Goal: Answer question/provide support: Share knowledge or assist other users

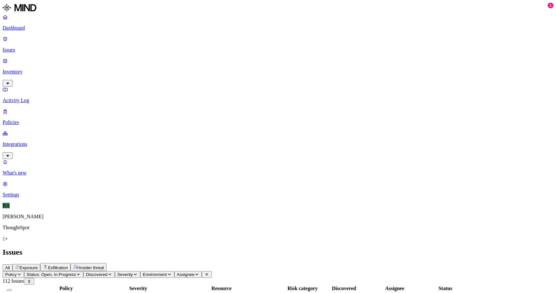
drag, startPoint x: 515, startPoint y: 279, endPoint x: 499, endPoint y: 279, distance: 15.5
copy span "Tax docs"
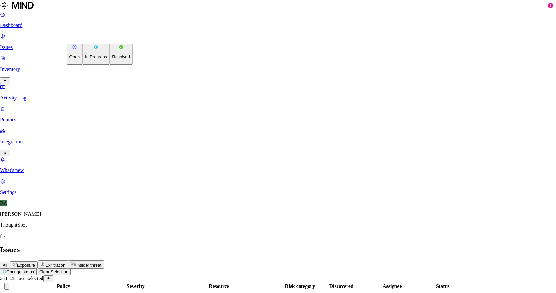
click at [112, 59] on p "Resolved" at bounding box center [121, 56] width 18 height 5
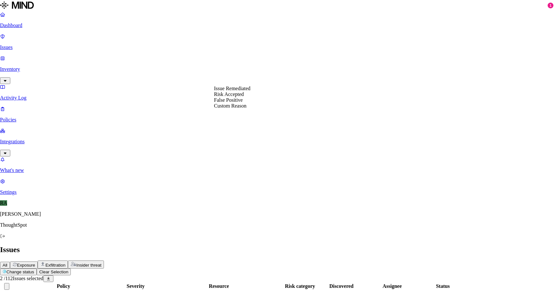
select select "Custom Reason"
paste textarea "Tax docs"
type textarea "Tax docs"
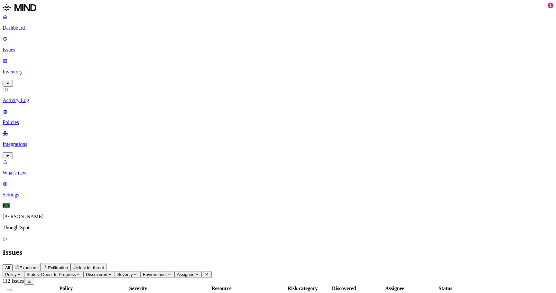
drag, startPoint x: 515, startPoint y: 208, endPoint x: 445, endPoint y: 207, distance: 70.5
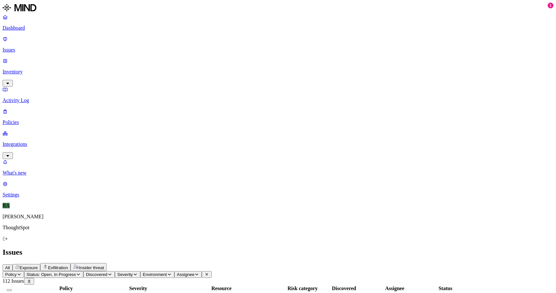
copy span "ThoughtSpot Google Workspace"
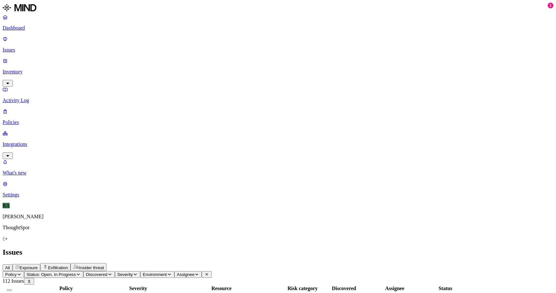
click at [12, 289] on button "Select all" at bounding box center [9, 290] width 5 height 2
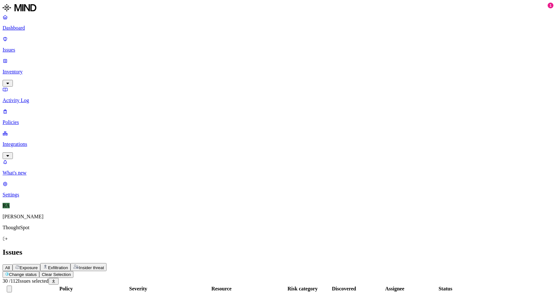
scroll to position [173, 0]
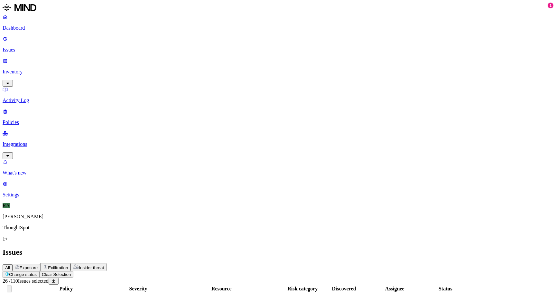
scroll to position [41, 0]
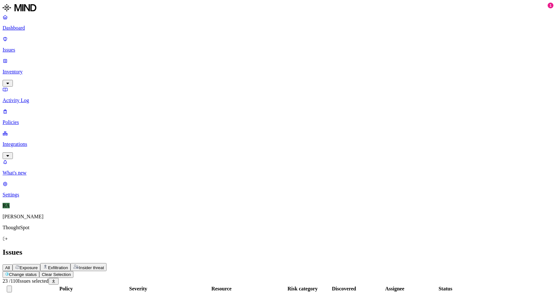
click at [39, 271] on button "Change status" at bounding box center [21, 274] width 37 height 7
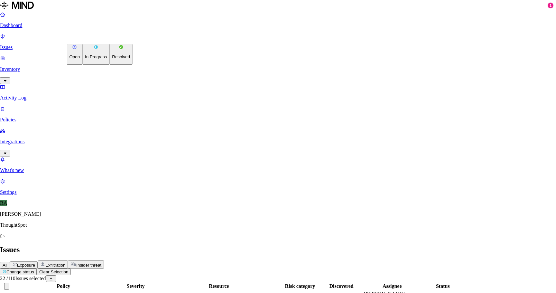
click at [112, 59] on p "Resolved" at bounding box center [121, 56] width 18 height 5
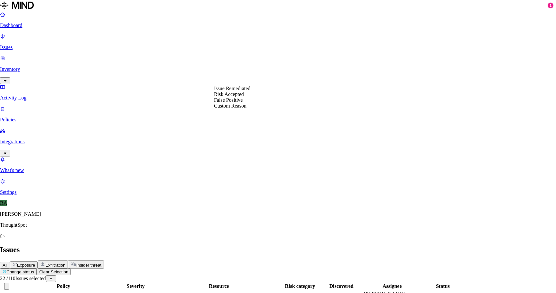
select select "Custom Reason"
paste textarea "ThoughtSpot Google Workspace"
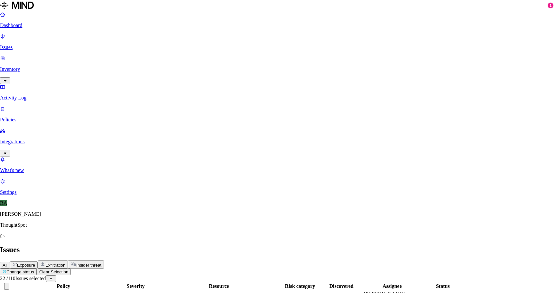
type textarea "These are under ThoughtSpot Google Workspace not accessable via public"
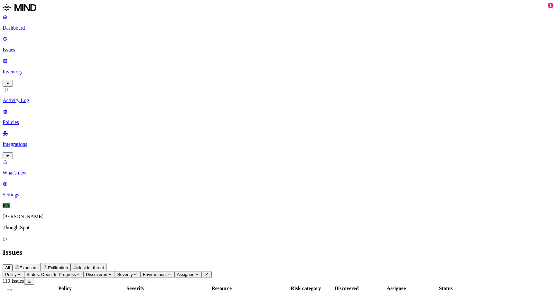
click at [24, 271] on button "Policy" at bounding box center [14, 274] width 22 height 7
type input "ris"
click at [110, 67] on div "Risky Users_Exfiltration" at bounding box center [124, 64] width 62 height 6
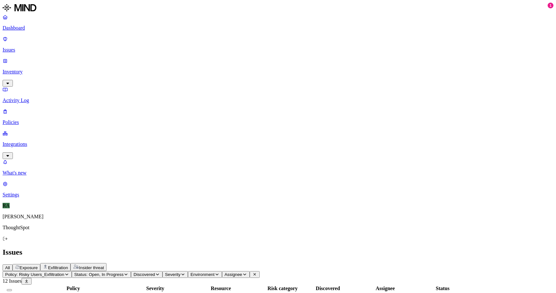
copy span "payslips"
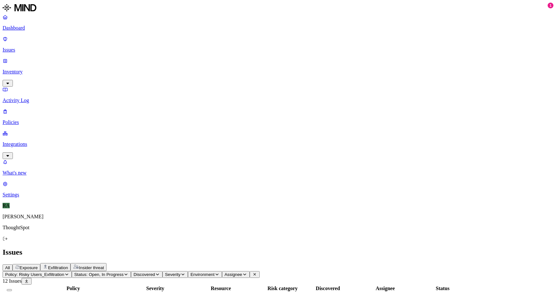
drag, startPoint x: 525, startPoint y: 49, endPoint x: 507, endPoint y: 39, distance: 21.2
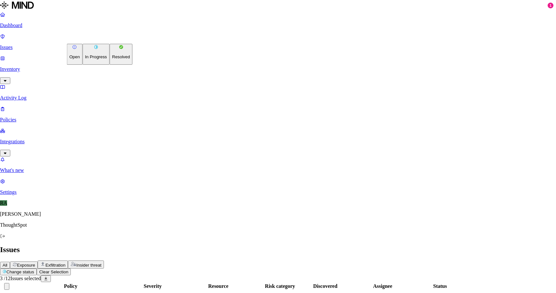
click at [107, 35] on html "Dashboard Issues Inventory Activity Log Policies Integrations What's new 1 Sett…" at bounding box center [278, 287] width 556 height 574
click at [112, 65] on div "Open In Progress Resolved" at bounding box center [100, 54] width 66 height 21
click at [109, 65] on button "Resolved" at bounding box center [120, 54] width 23 height 21
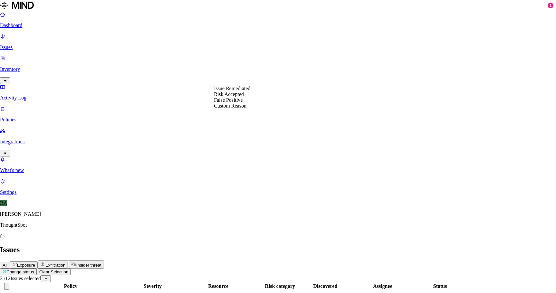
select select "Custom Reason"
paste textarea "payslips"
type textarea "payslips"
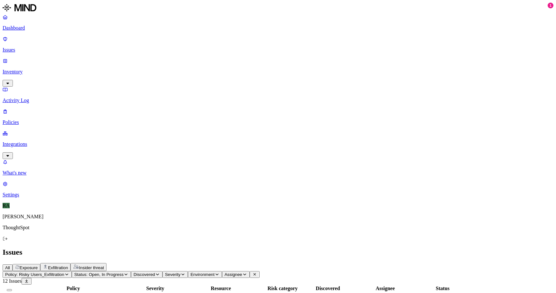
drag, startPoint x: 500, startPoint y: 280, endPoint x: 529, endPoint y: 280, distance: 29.0
copy span "gruha [PERSON_NAME] doc"
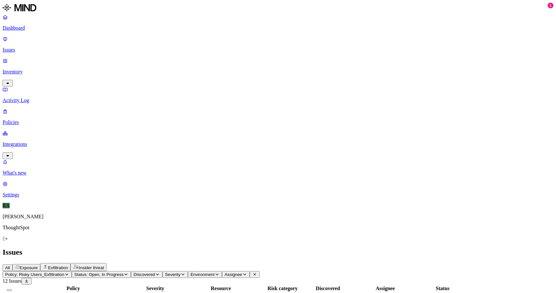
scroll to position [39, 0]
drag, startPoint x: 500, startPoint y: 274, endPoint x: 395, endPoint y: 281, distance: 105.5
copy span "my prescription details"
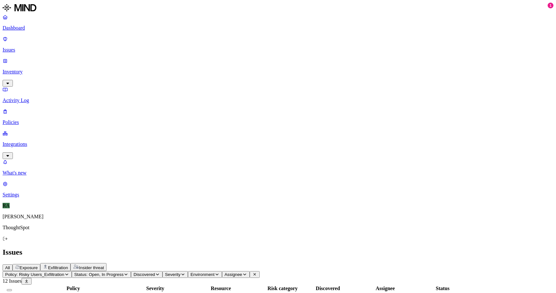
scroll to position [54, 0]
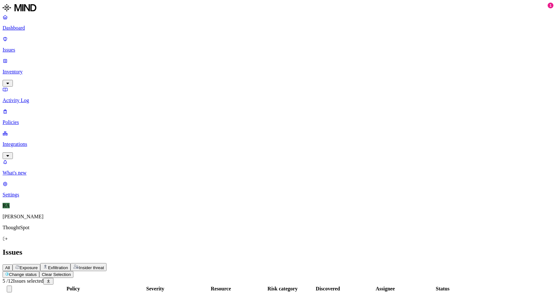
scroll to position [35, 0]
click at [39, 271] on button "Change status" at bounding box center [21, 274] width 37 height 7
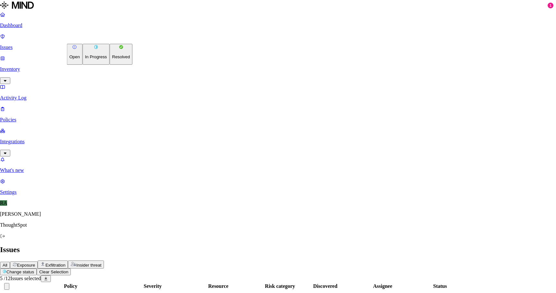
click at [112, 59] on p "Resolved" at bounding box center [121, 56] width 18 height 5
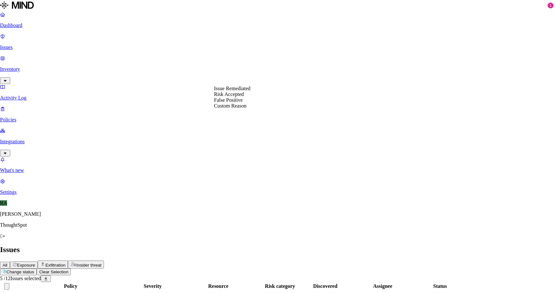
select select "Custom Reason"
paste textarea "my prescription details"
type textarea "my prescription details and dental treatment invoice"
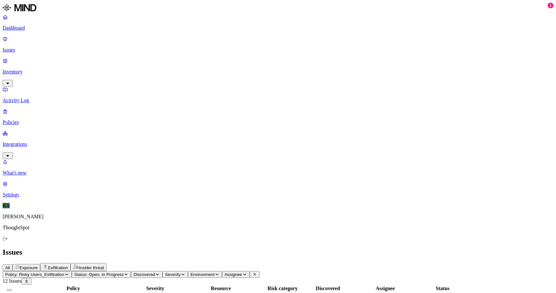
drag, startPoint x: 499, startPoint y: 281, endPoint x: 530, endPoint y: 281, distance: 31.5
copy span "my personal doc"
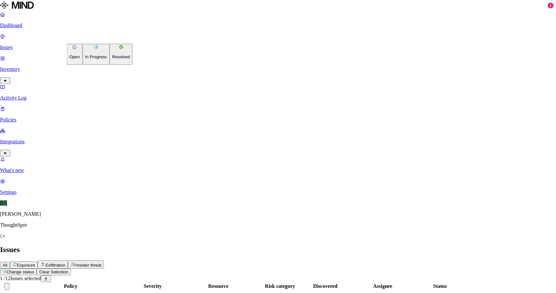
click at [102, 36] on html "Dashboard Issues Inventory Activity Log Policies Integrations What's new 1 Sett…" at bounding box center [278, 194] width 556 height 389
click at [109, 65] on button "Resolved" at bounding box center [120, 54] width 23 height 21
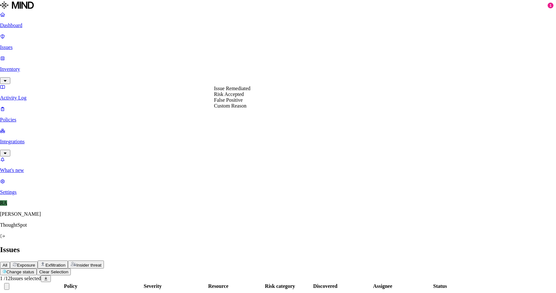
select select "Custom Reason"
paste textarea "my personal doc"
type textarea "my personal doc"
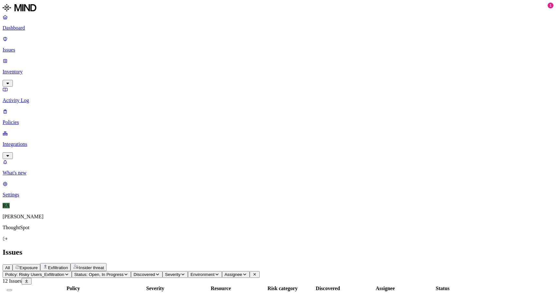
drag, startPoint x: 501, startPoint y: 281, endPoint x: 529, endPoint y: 282, distance: 28.0
copy span "gruha [PERSON_NAME] doc"
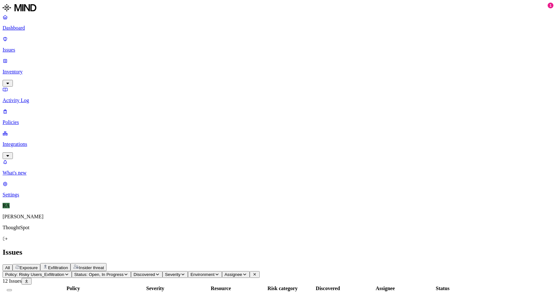
click at [15, 286] on div at bounding box center [10, 289] width 12 height 6
click at [12, 289] on button "Select all" at bounding box center [9, 290] width 5 height 2
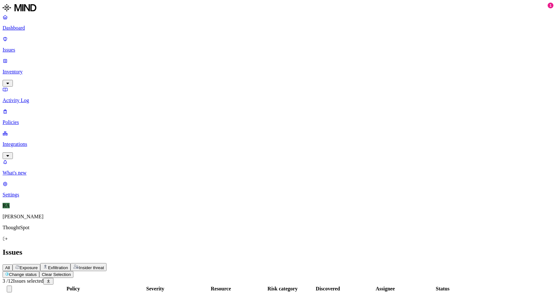
click at [103, 39] on html "Dashboard Issues Inventory Activity Log Policies Integrations What's new 1 Sett…" at bounding box center [278, 184] width 556 height 368
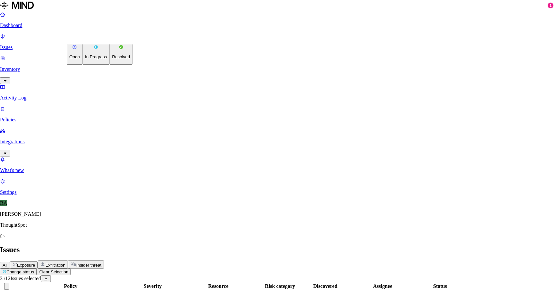
click at [109, 65] on button "Resolved" at bounding box center [120, 54] width 23 height 21
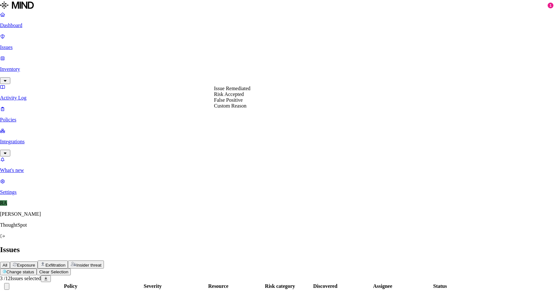
select select "Custom Reason"
paste textarea "gruha [PERSON_NAME] doc"
type textarea "gruha [PERSON_NAME] doc"
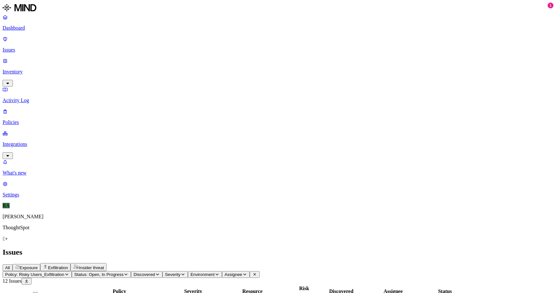
click at [69, 272] on icon "button" at bounding box center [66, 274] width 5 height 4
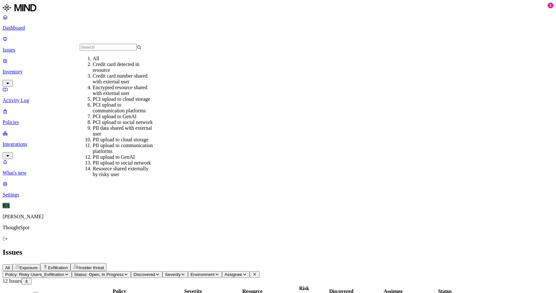
click at [101, 61] on div "All" at bounding box center [124, 59] width 62 height 6
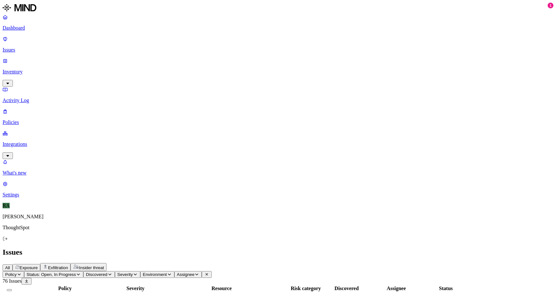
click at [17, 272] on span "Policy" at bounding box center [11, 274] width 12 height 5
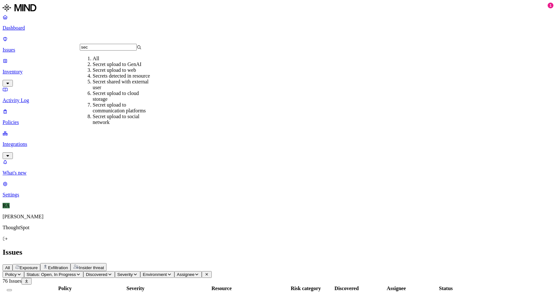
type input "sec"
click at [103, 79] on div "Secrets detected in resource" at bounding box center [124, 76] width 62 height 6
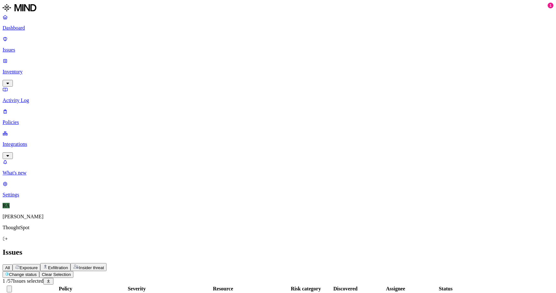
click at [12, 286] on button "Select all" at bounding box center [9, 289] width 5 height 7
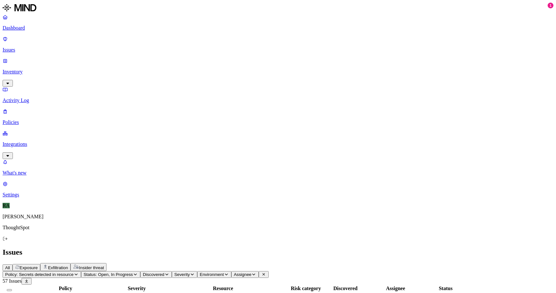
click at [12, 289] on button "Select all" at bounding box center [9, 290] width 5 height 2
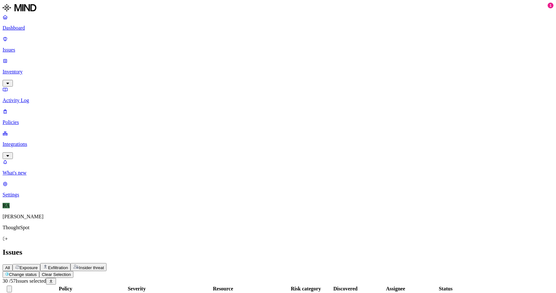
scroll to position [131, 0]
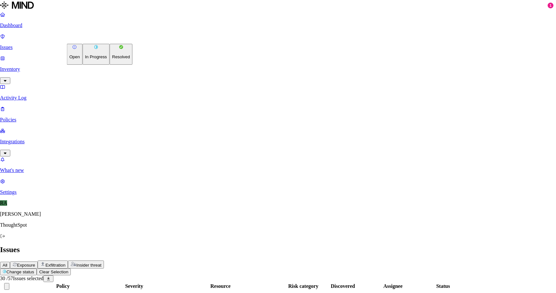
click at [112, 59] on p "Resolved" at bounding box center [121, 56] width 18 height 5
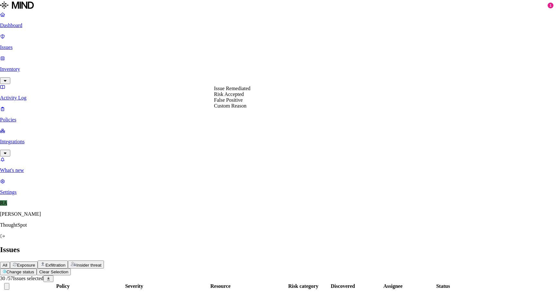
select select "Custom Reason"
type textarea "S"
type textarea "Triggred mind notification to the user also these are not publically accessed a…"
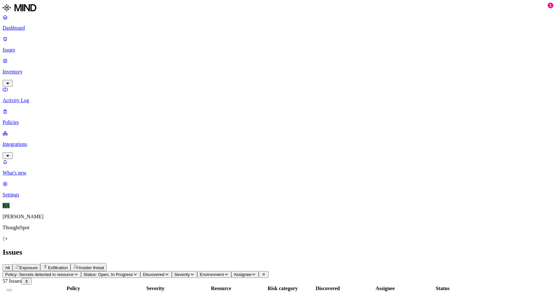
scroll to position [0, 0]
click at [12, 289] on button "Select all" at bounding box center [9, 290] width 5 height 2
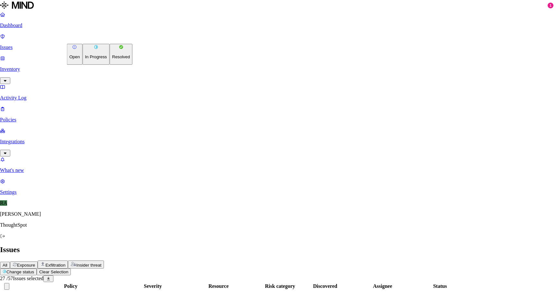
click at [109, 65] on button "Resolved" at bounding box center [120, 54] width 23 height 21
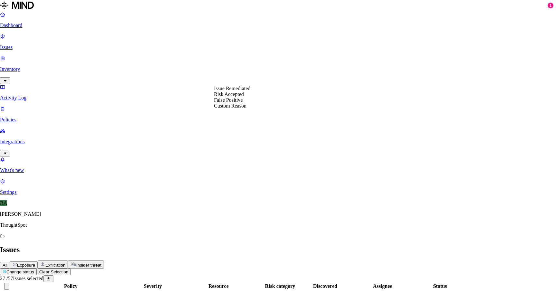
select select "Risk Accepted"
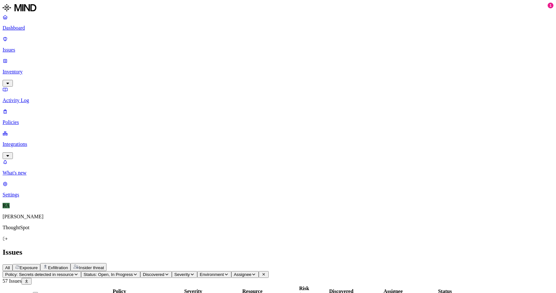
click at [74, 272] on span "Policy: Secrets detected in resource" at bounding box center [39, 274] width 69 height 5
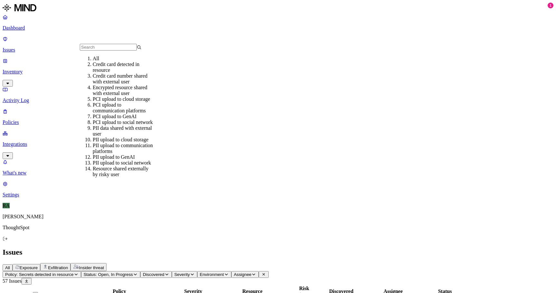
click at [110, 61] on div "All" at bounding box center [124, 59] width 62 height 6
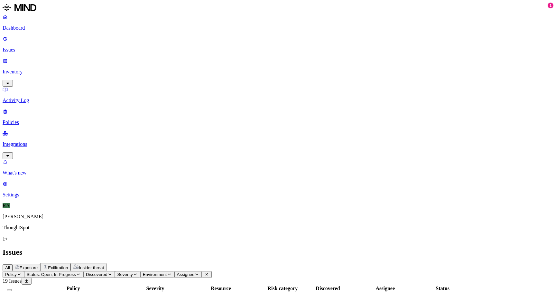
scroll to position [19, 0]
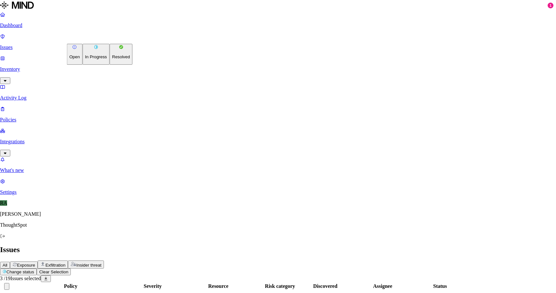
click at [109, 65] on button "Resolved" at bounding box center [120, 54] width 23 height 21
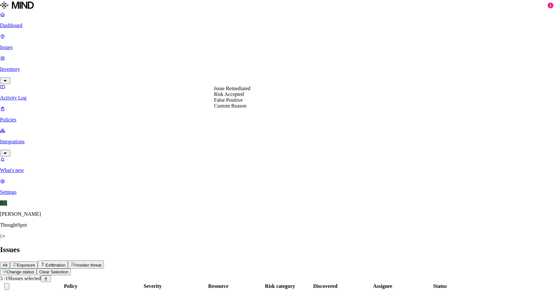
select select "Risk Accepted"
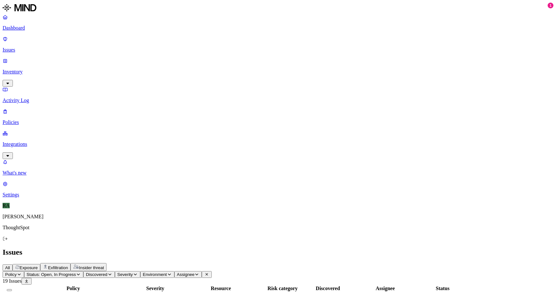
drag, startPoint x: 494, startPoint y: 280, endPoint x: 523, endPoint y: 280, distance: 28.6
copy span "This is for [PERSON_NAME]"
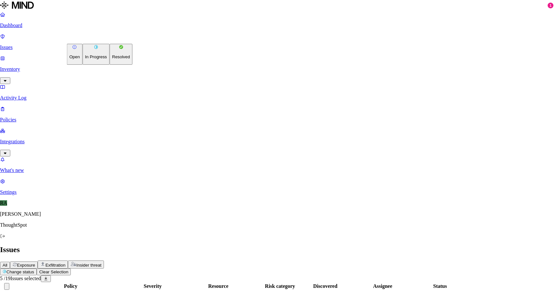
click at [112, 59] on p "Resolved" at bounding box center [121, 56] width 18 height 5
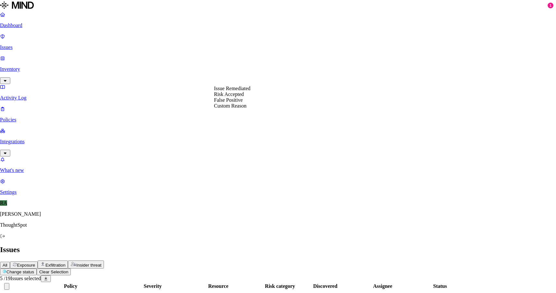
select select "Custom Reason"
paste textarea "This is for [PERSON_NAME]"
type textarea "This is for [PERSON_NAME] done by IT team"
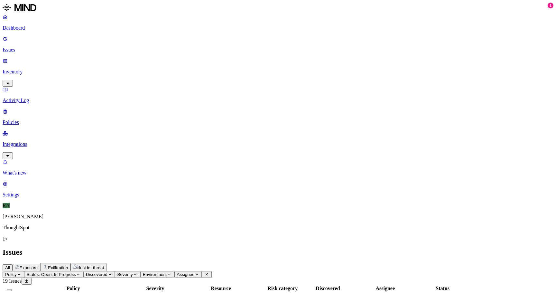
copy span "Personal"
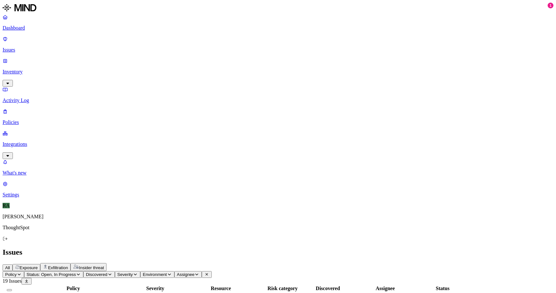
scroll to position [0, 0]
drag, startPoint x: 502, startPoint y: 276, endPoint x: 412, endPoint y: 280, distance: 89.9
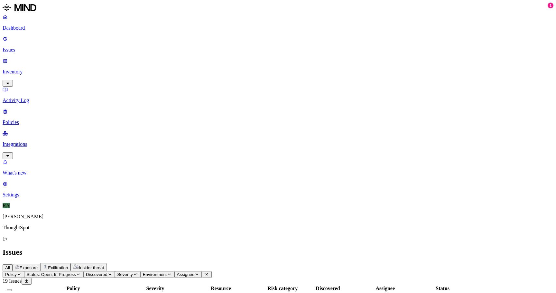
copy span "it is for processing loan"
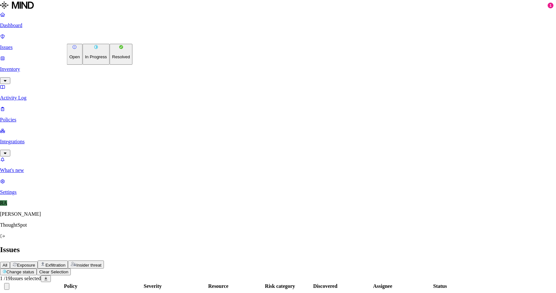
click at [98, 38] on html "Dashboard Issues Inventory Activity Log Policies Integrations What's new 1 Sett…" at bounding box center [278, 275] width 556 height 551
click at [109, 65] on button "Resolved" at bounding box center [120, 54] width 23 height 21
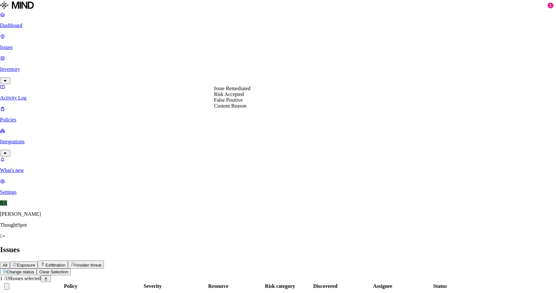
select select "Custom Reason"
paste textarea "it is for processing loan"
type textarea "it is for processing loan"
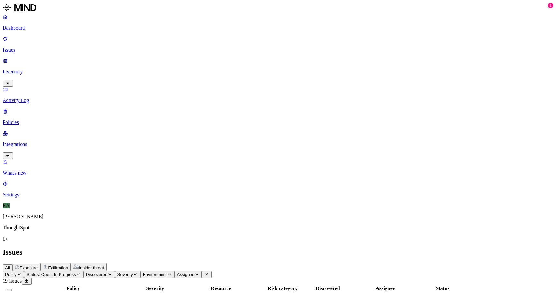
click at [99, 39] on html "Dashboard Issues Inventory Activity Log Policies Integrations What's new 1 Sett…" at bounding box center [278, 265] width 556 height 530
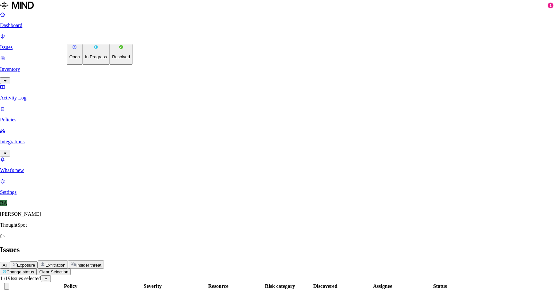
click at [109, 65] on button "Resolved" at bounding box center [120, 54] width 23 height 21
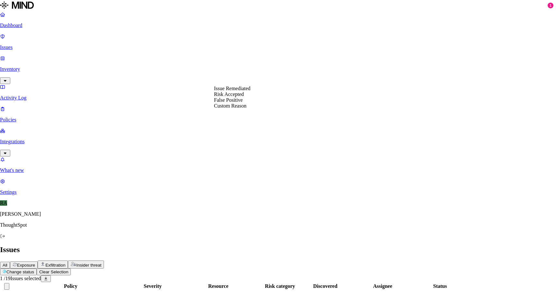
select select "Custom Reason"
paste textarea "Personal"
type textarea "Personal"
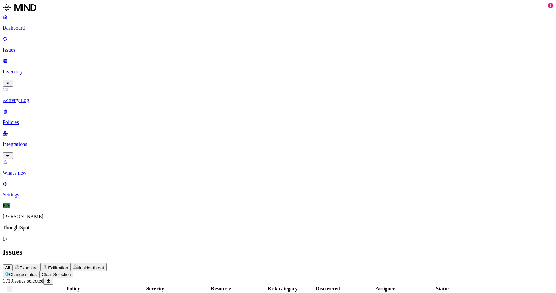
scroll to position [41, 0]
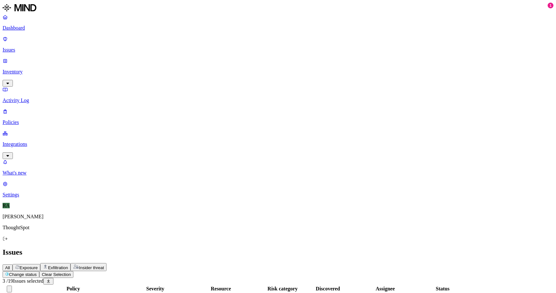
click at [39, 271] on button "Change status" at bounding box center [21, 274] width 37 height 7
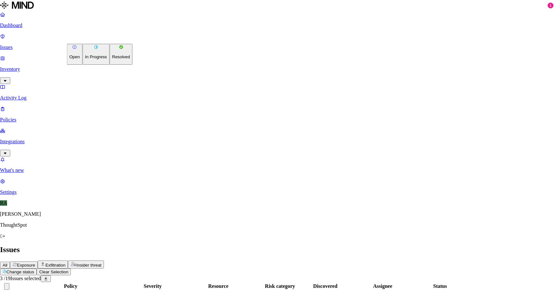
click at [109, 65] on button "Resolved" at bounding box center [120, 54] width 23 height 21
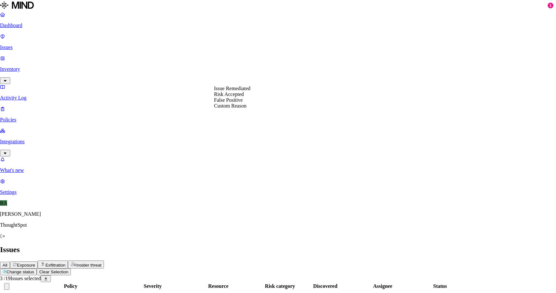
select select "Custom Reason"
type textarea "Thooughspot images"
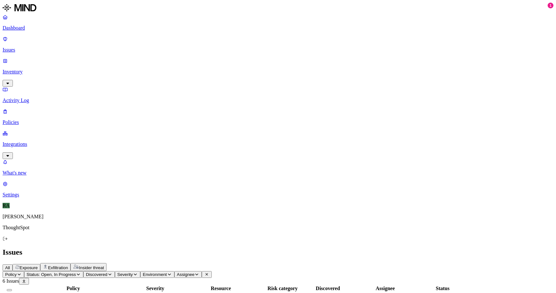
scroll to position [26, 0]
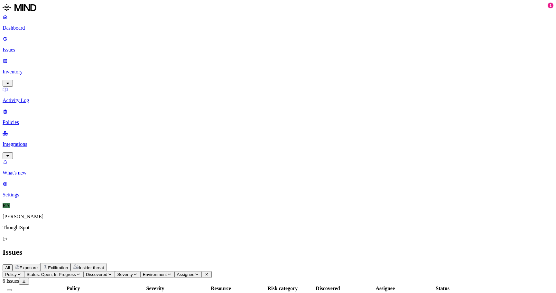
click at [92, 36] on html "Dashboard Issues Inventory Activity Log Policies Integrations What's new 1 Sett…" at bounding box center [278, 218] width 556 height 437
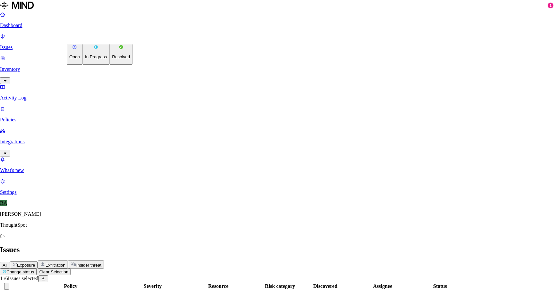
click at [112, 59] on p "Resolved" at bounding box center [121, 56] width 18 height 5
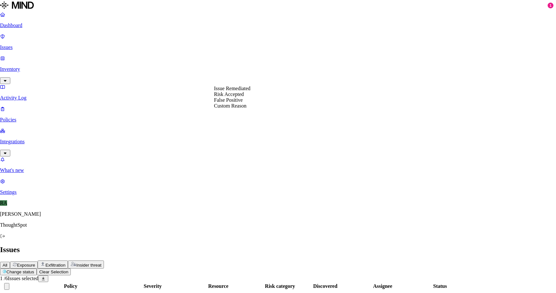
select select "Custom Reason"
type textarea "Personal doc uploaded to whatsapp"
